Goal: Navigation & Orientation: Find specific page/section

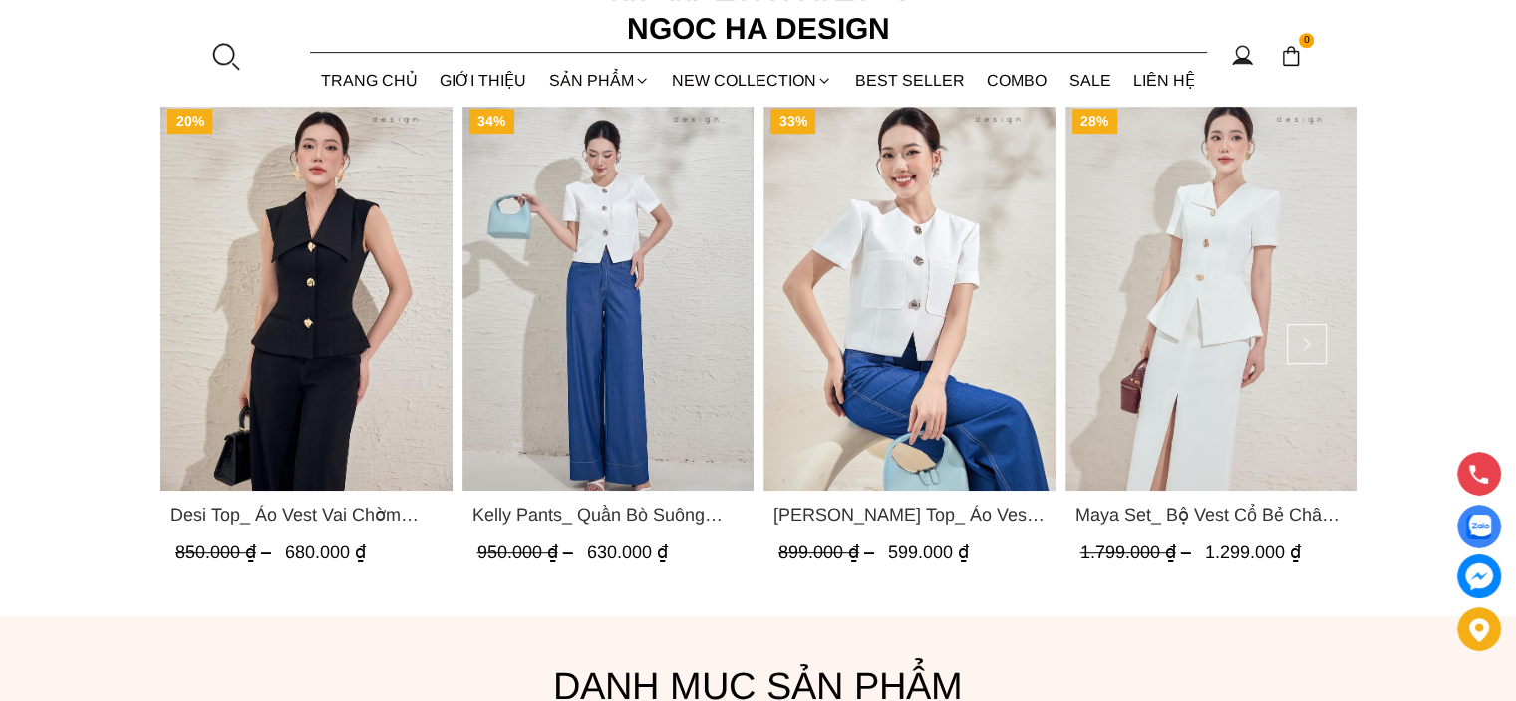
scroll to position [1495, 0]
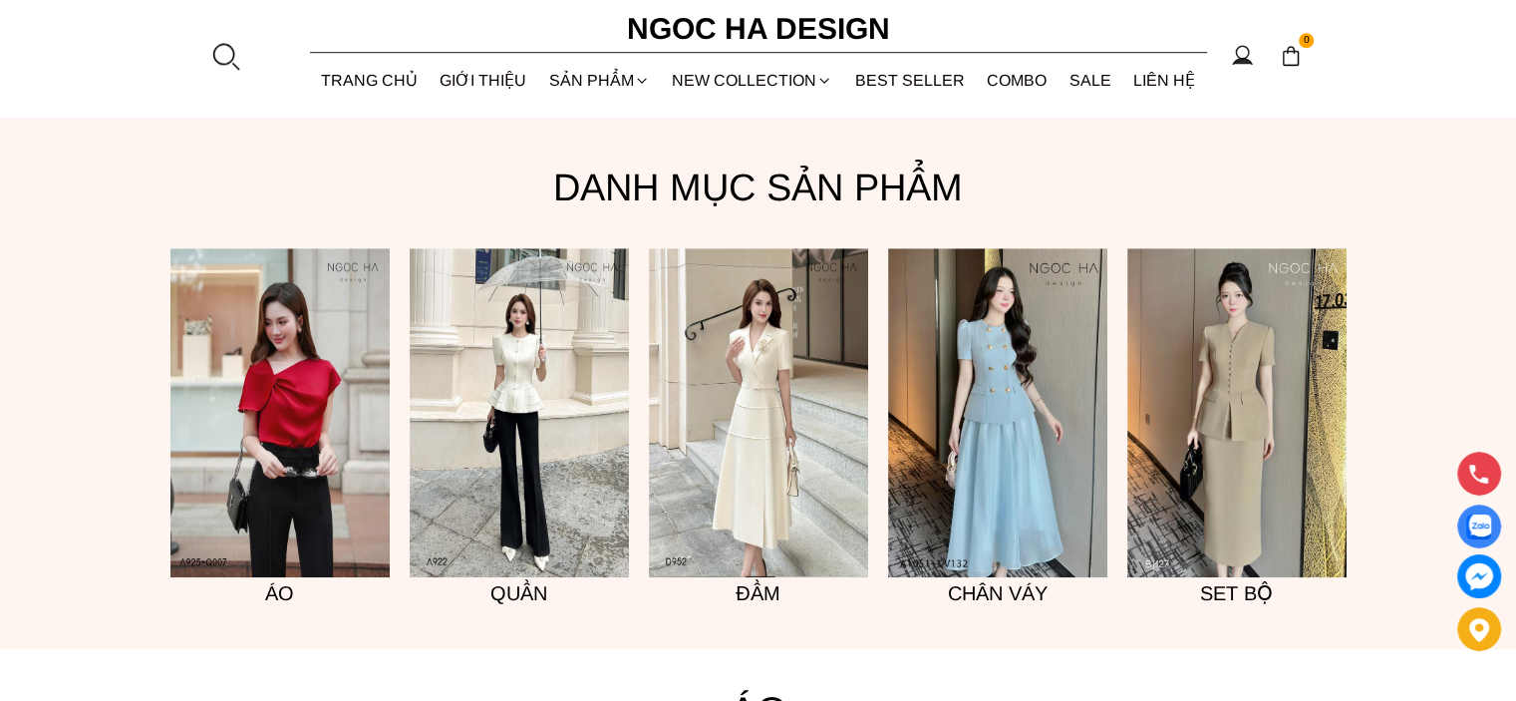
click at [748, 412] on img at bounding box center [758, 412] width 219 height 329
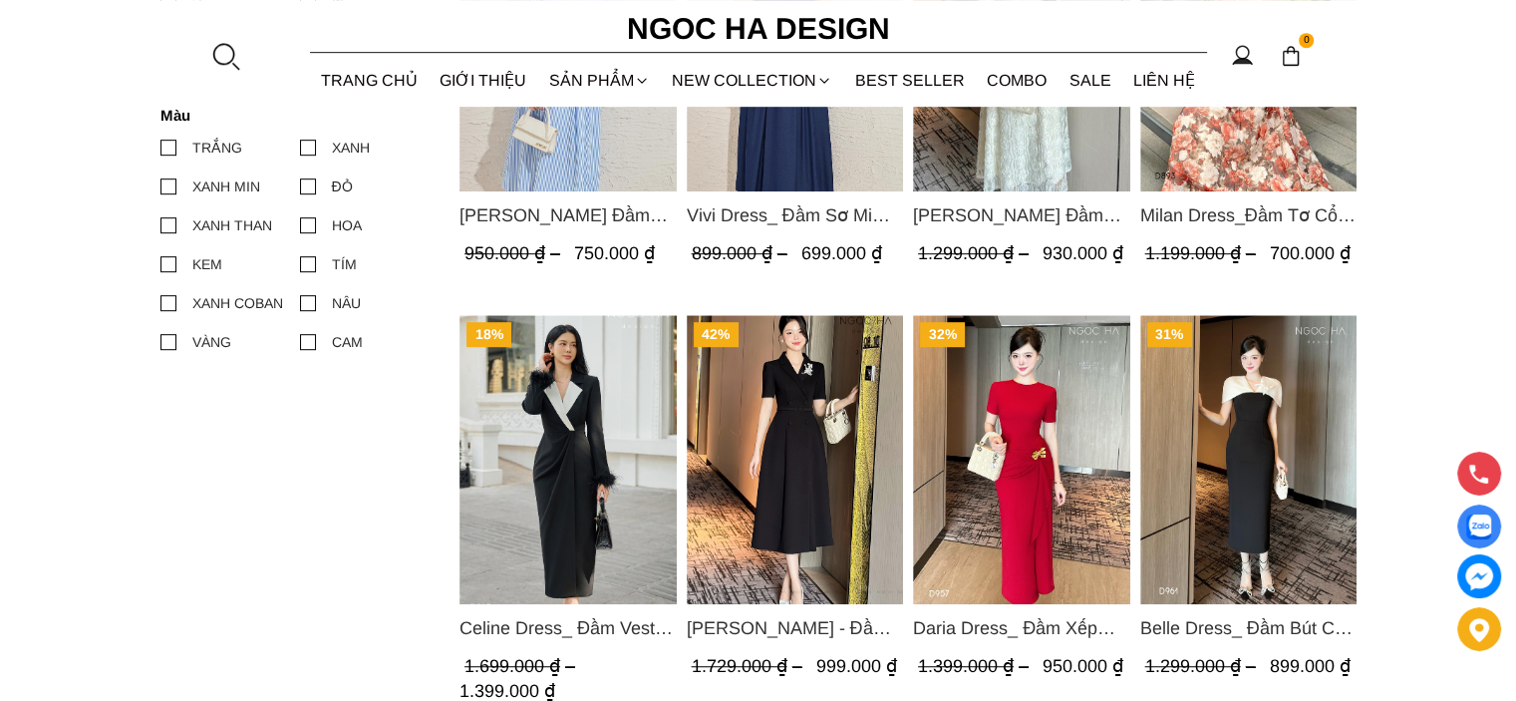
scroll to position [1096, 0]
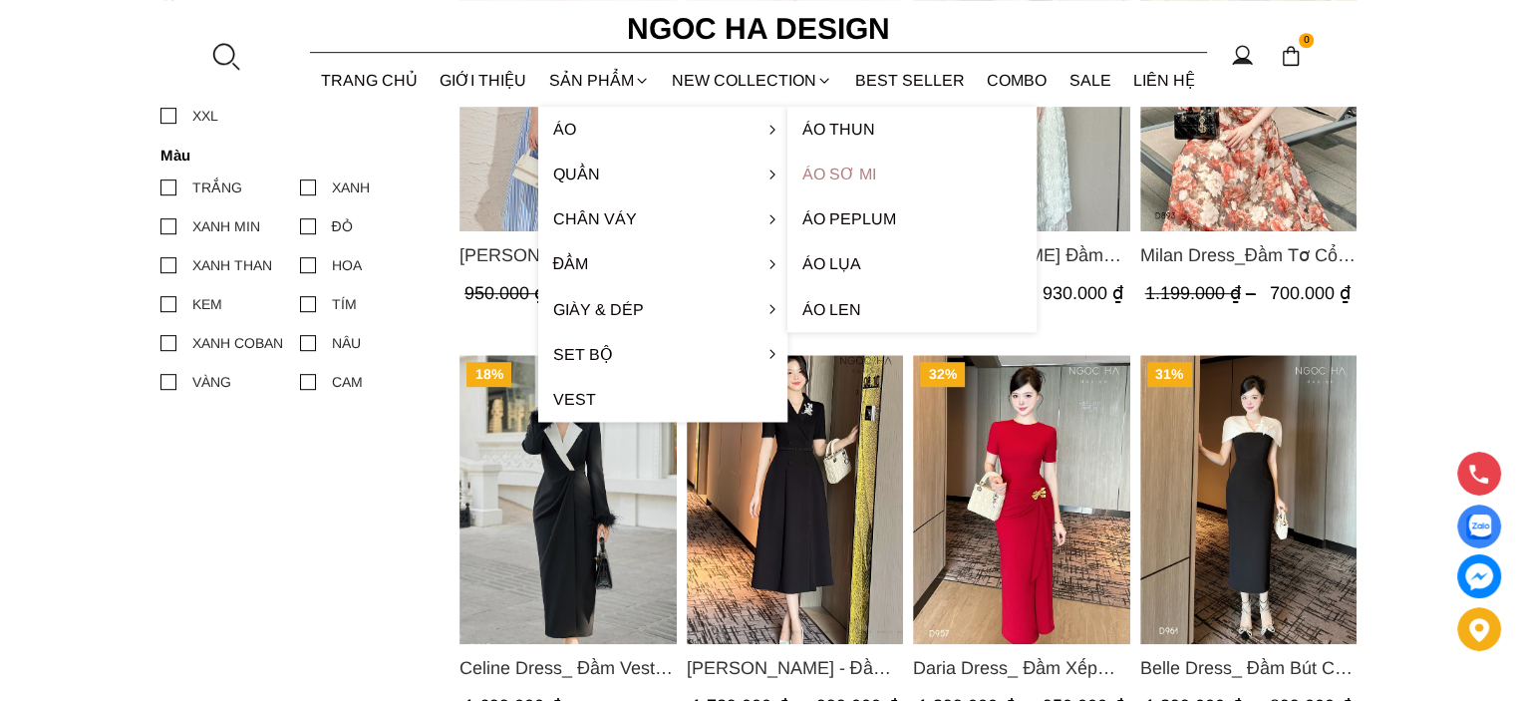
click at [839, 174] on link "Áo sơ mi" at bounding box center [911, 173] width 249 height 45
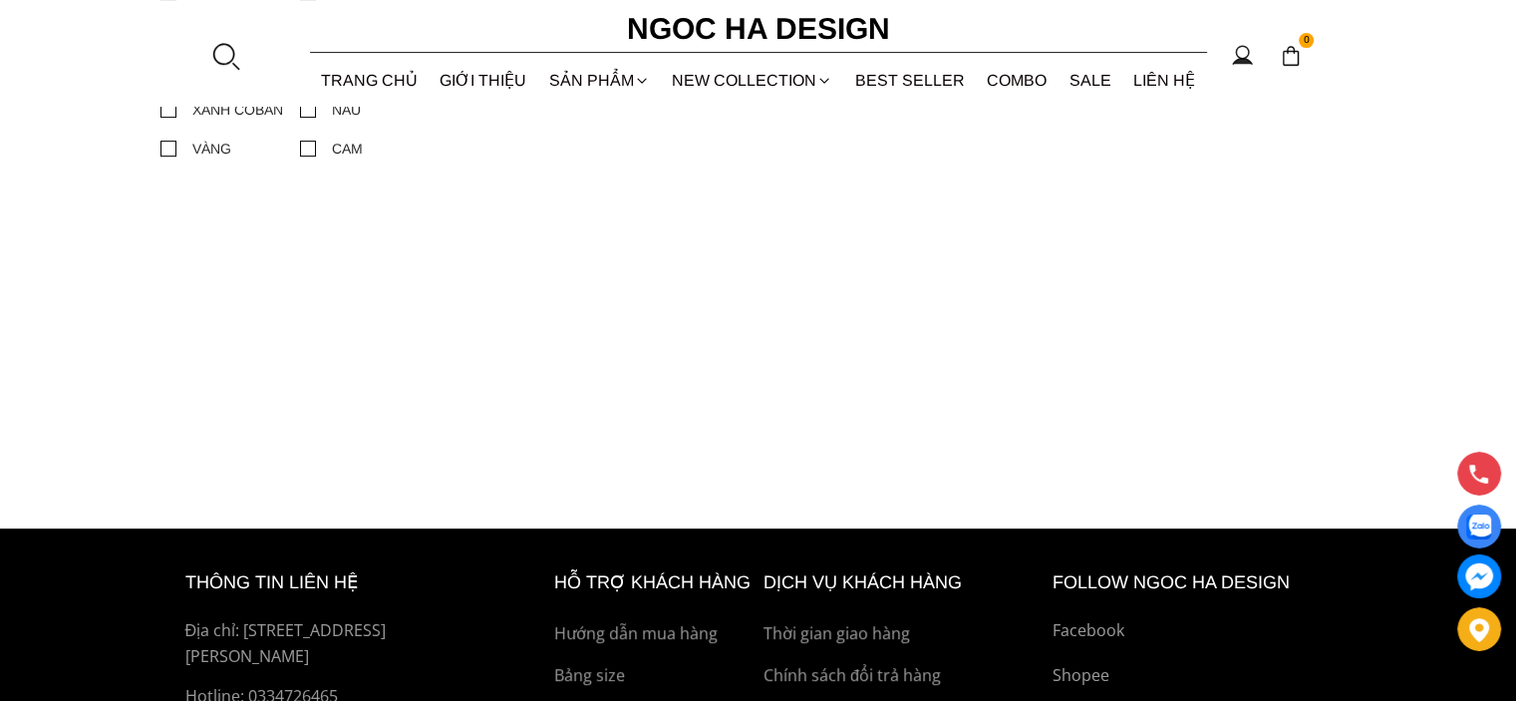
scroll to position [439, 0]
